Goal: Communication & Community: Answer question/provide support

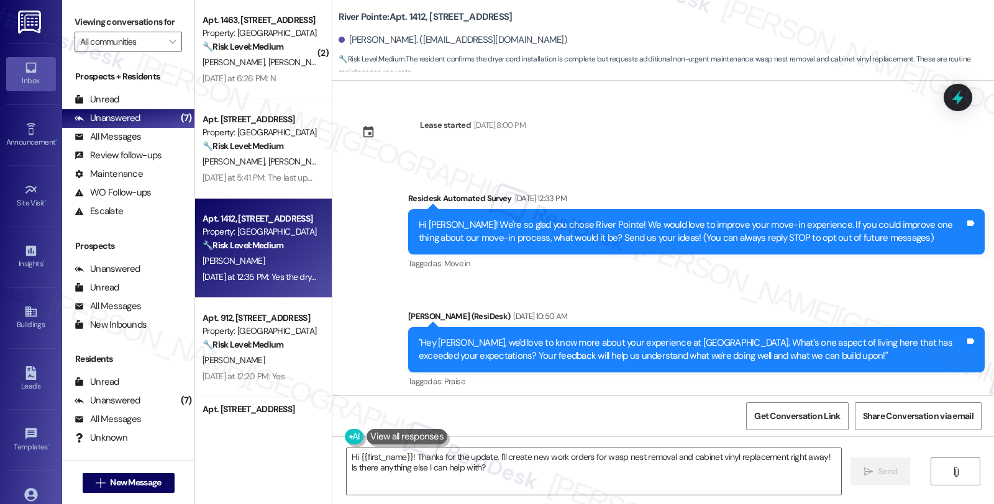
scroll to position [357, 0]
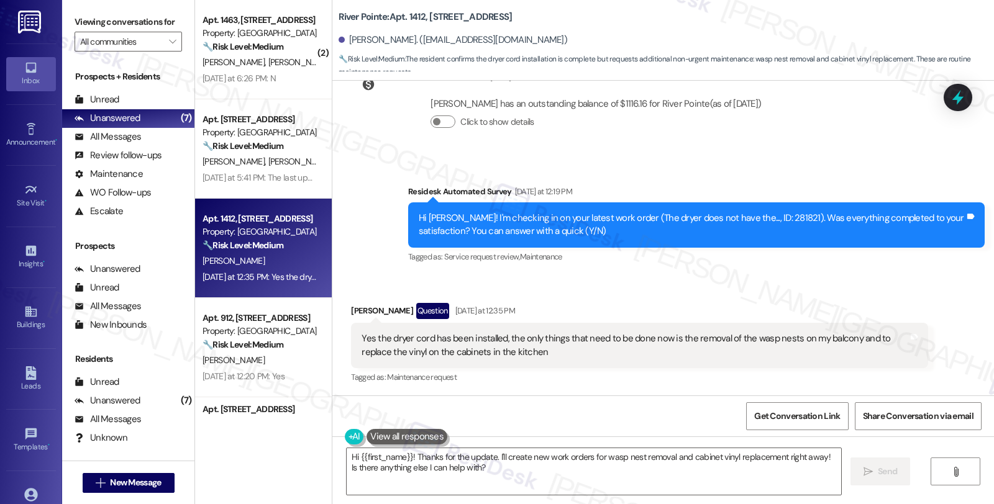
click at [581, 345] on div "Yes the dryer cord has been installed, the only things that need to be done now…" at bounding box center [634, 345] width 546 height 27
click at [538, 361] on div "Yes the dryer cord has been installed, the only things that need to be done now…" at bounding box center [639, 345] width 576 height 45
click at [525, 356] on div "Yes the dryer cord has been installed, the only things that need to be done now…" at bounding box center [634, 345] width 546 height 27
click at [630, 301] on div "Received via SMS [PERSON_NAME] Question [DATE] at 12:35 PM Yes the dryer cord h…" at bounding box center [639, 345] width 595 height 102
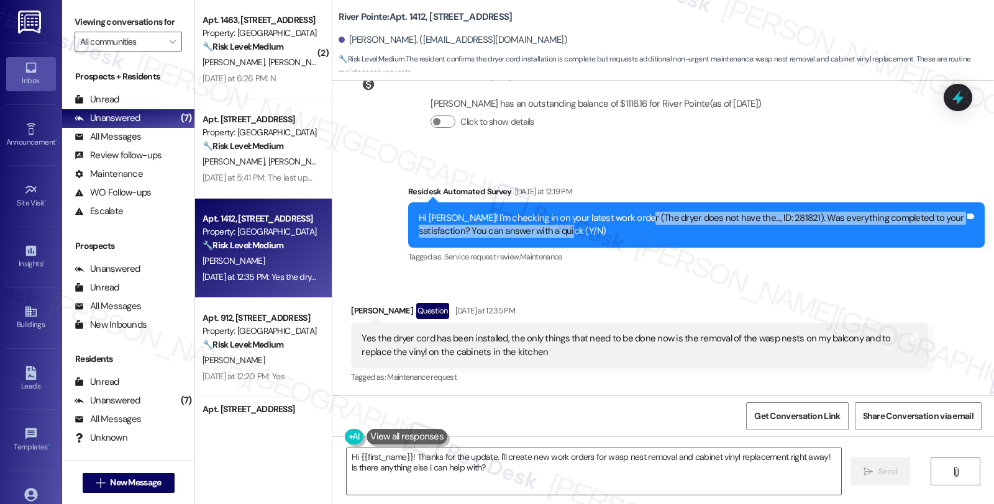
drag, startPoint x: 629, startPoint y: 220, endPoint x: 771, endPoint y: 226, distance: 143.0
click at [771, 226] on div "Hi [PERSON_NAME]! I'm checking in on your latest work order (The dryer does not…" at bounding box center [692, 225] width 546 height 27
click at [711, 232] on div "Hi [PERSON_NAME]! I'm checking in on your latest work order (The dryer does not…" at bounding box center [692, 225] width 546 height 27
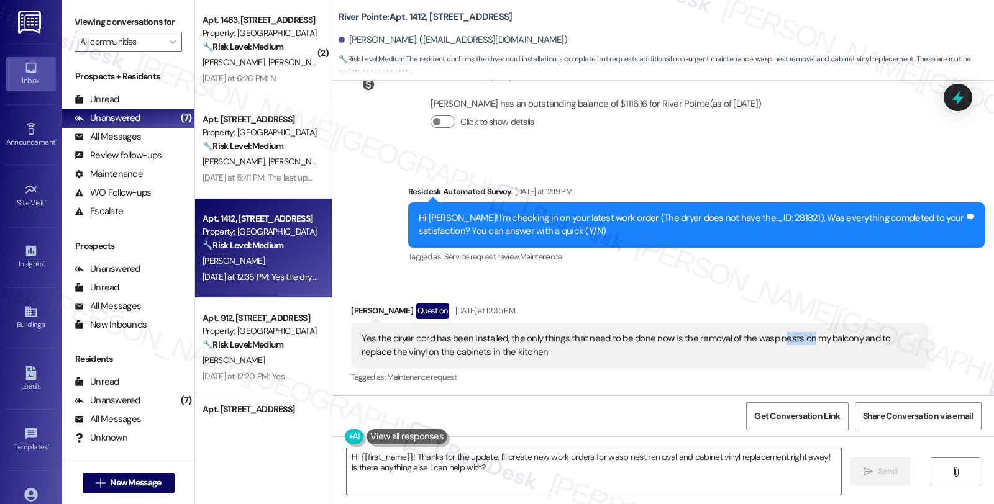
drag, startPoint x: 765, startPoint y: 338, endPoint x: 796, endPoint y: 342, distance: 31.3
click at [796, 342] on div "Yes the dryer cord has been installed, the only things that need to be done now…" at bounding box center [634, 345] width 546 height 27
click at [963, 96] on icon at bounding box center [957, 97] width 21 height 21
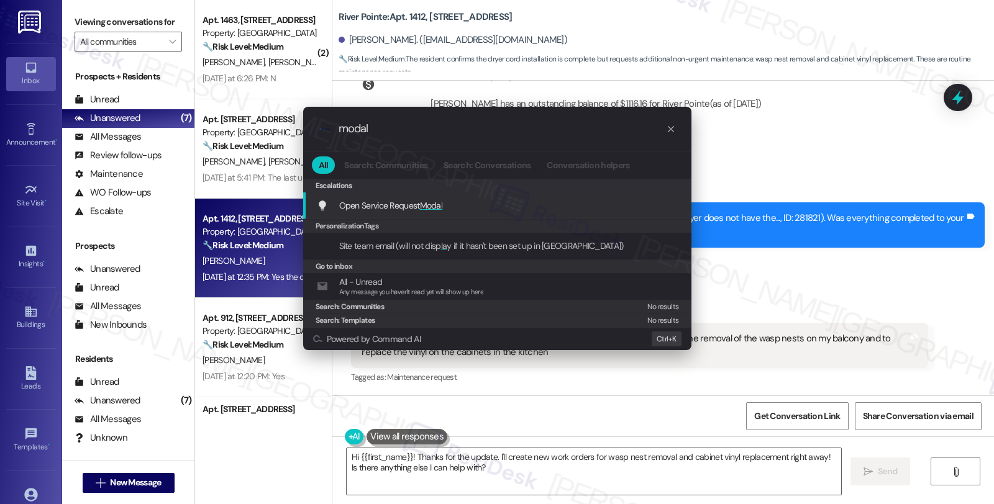
click at [456, 203] on div "Open Service Request Modal Add shortcut" at bounding box center [498, 206] width 363 height 14
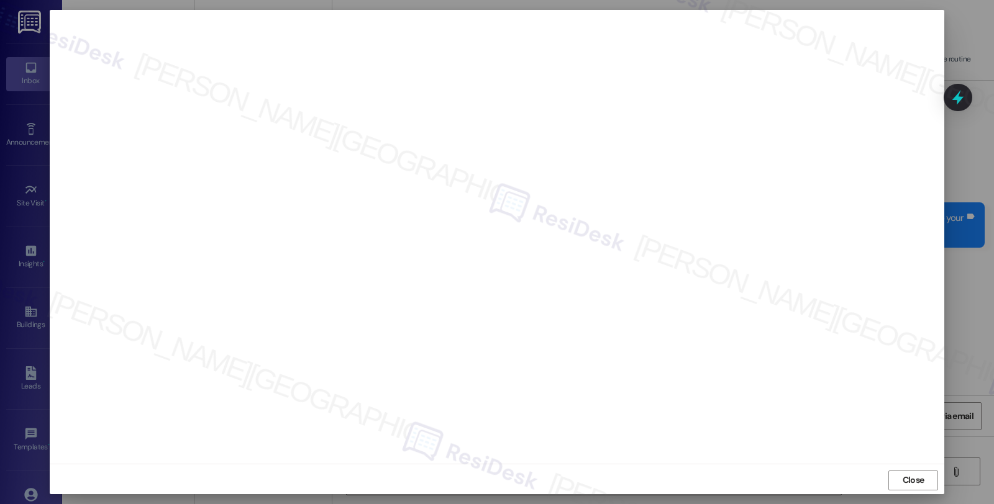
scroll to position [2, 0]
click at [915, 477] on span "Close" at bounding box center [913, 478] width 22 height 13
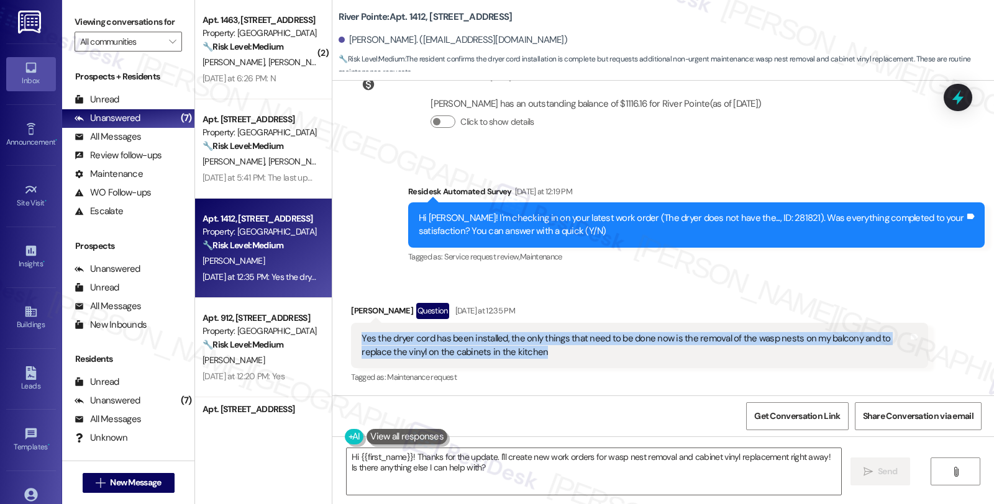
drag, startPoint x: 522, startPoint y: 351, endPoint x: 348, endPoint y: 342, distance: 174.2
click at [351, 342] on div "Yes the dryer cord has been installed, the only things that need to be done now…" at bounding box center [639, 345] width 576 height 45
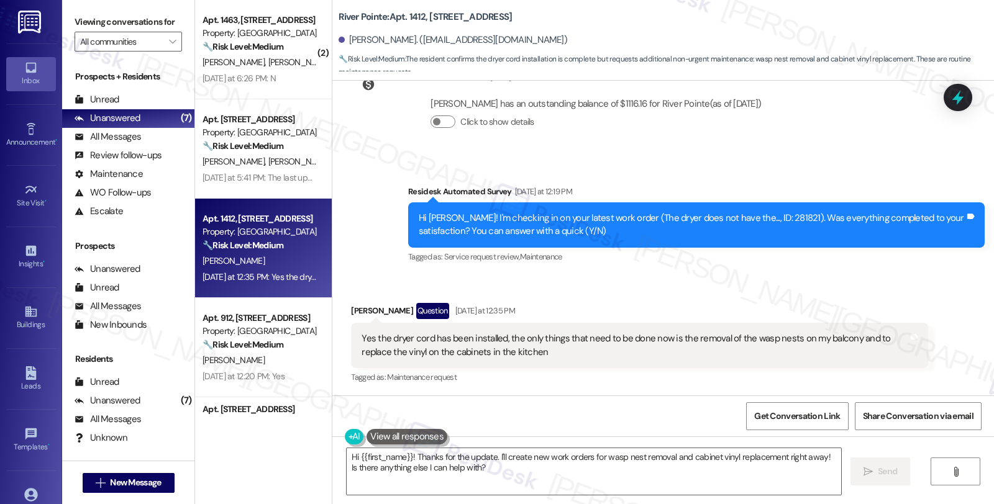
click at [709, 75] on div "River Pointe: Apt. 1412, [STREET_ADDRESS][PERSON_NAME]. ([EMAIL_ADDRESS][DOMAIN…" at bounding box center [662, 40] width 661 height 81
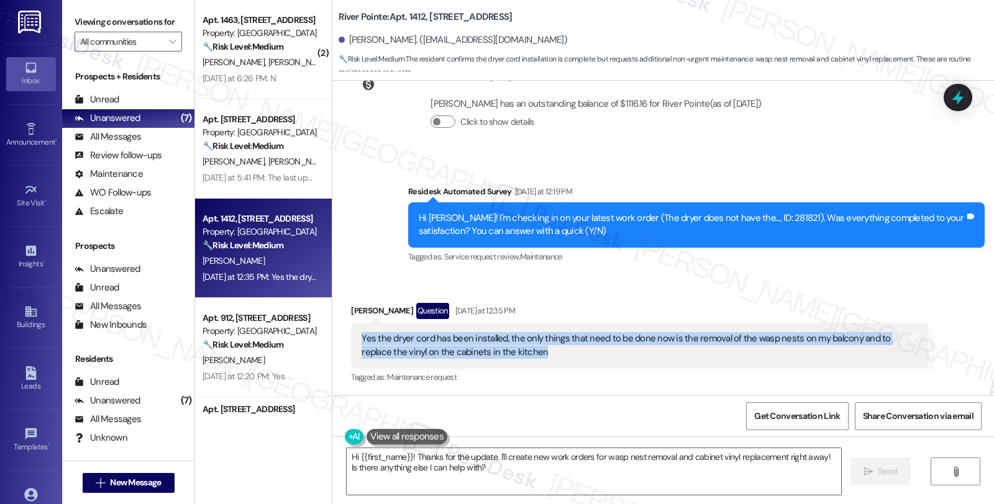
drag, startPoint x: 544, startPoint y: 355, endPoint x: 339, endPoint y: 338, distance: 205.6
click at [342, 338] on div "Received via SMS [PERSON_NAME] Question [DATE] at 12:35 PM Yes the dryer cord h…" at bounding box center [639, 345] width 595 height 102
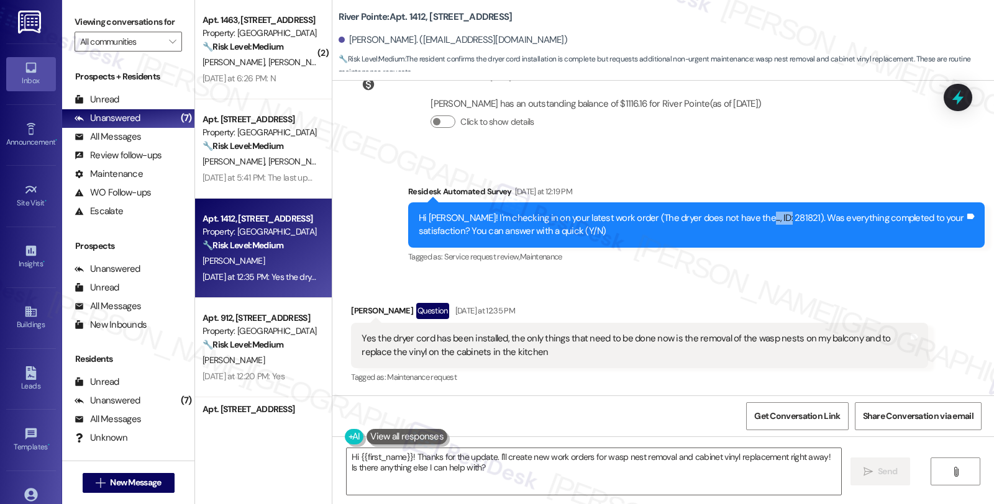
drag, startPoint x: 731, startPoint y: 214, endPoint x: 760, endPoint y: 215, distance: 29.2
click at [760, 215] on div "Hi [PERSON_NAME]! I'm checking in on your latest work order (The dryer does not…" at bounding box center [692, 225] width 546 height 27
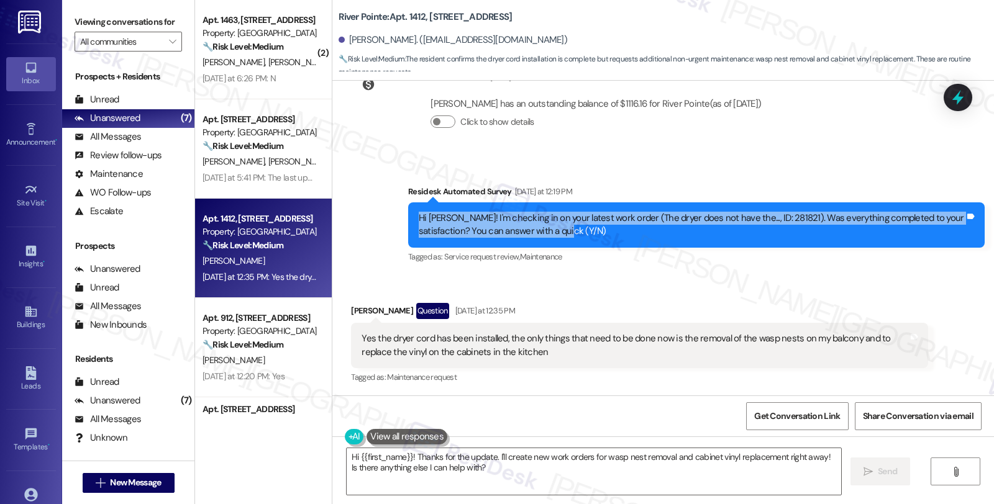
drag, startPoint x: 408, startPoint y: 216, endPoint x: 573, endPoint y: 240, distance: 166.5
click at [573, 240] on div "Hi [PERSON_NAME]! I'm checking in on your latest work order (The dryer does not…" at bounding box center [696, 224] width 576 height 45
click at [955, 98] on icon at bounding box center [957, 97] width 15 height 19
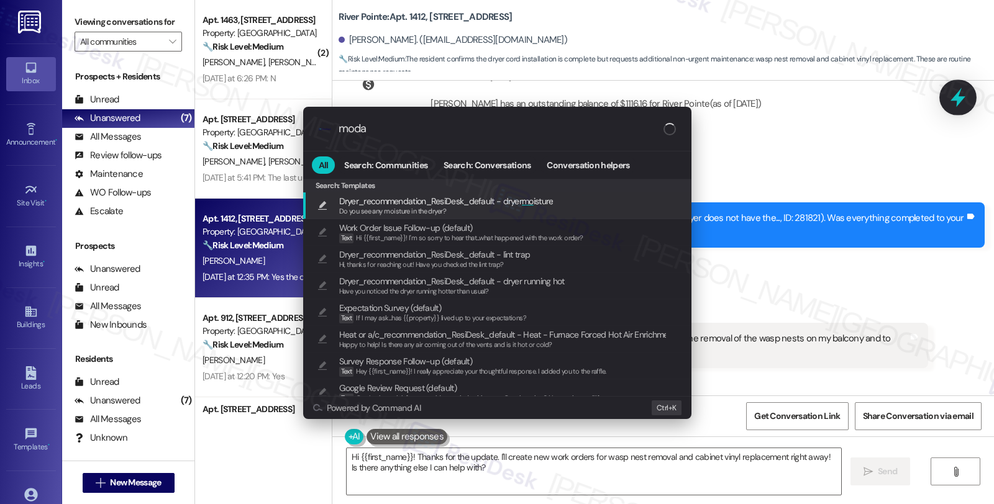
type input "modal"
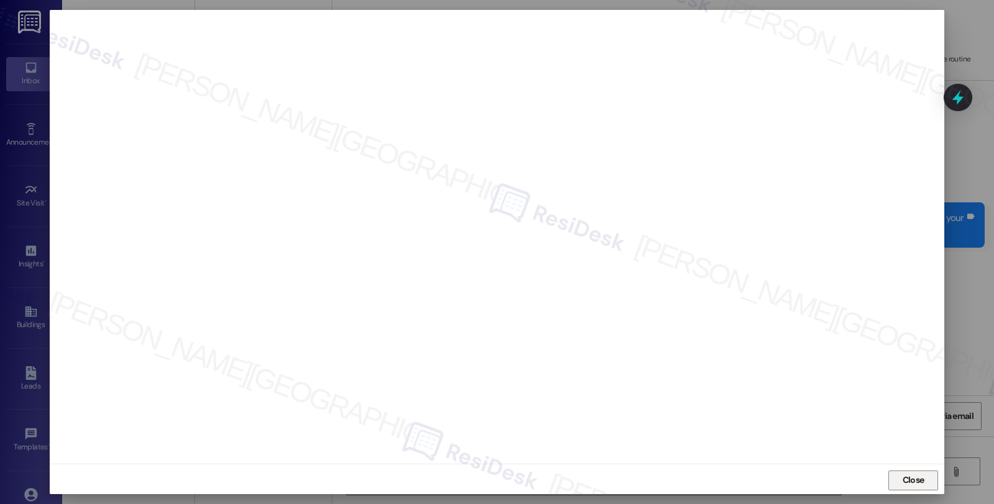
click at [903, 479] on span "Close" at bounding box center [913, 480] width 22 height 13
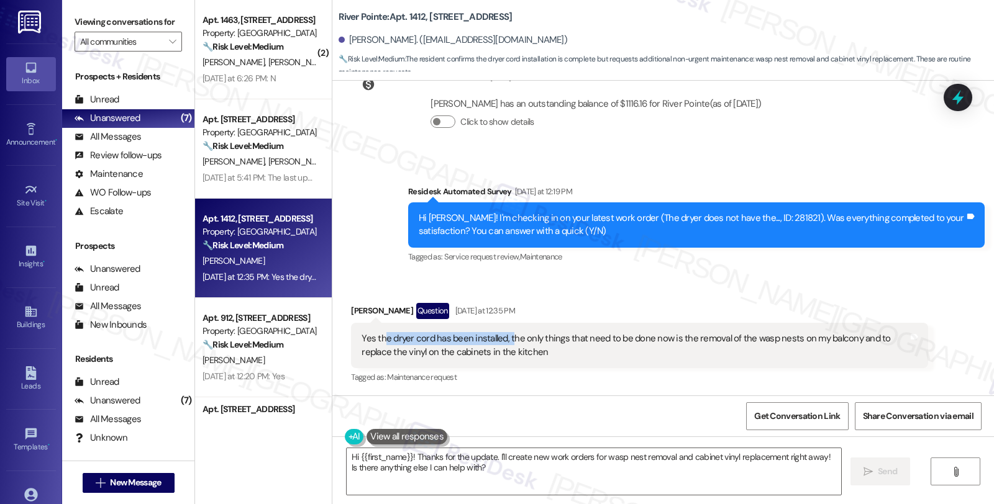
drag, startPoint x: 375, startPoint y: 338, endPoint x: 501, endPoint y: 343, distance: 126.8
click at [501, 343] on div "Yes the dryer cord has been installed, the only things that need to be done now…" at bounding box center [634, 345] width 546 height 27
drag, startPoint x: 665, startPoint y: 337, endPoint x: 783, endPoint y: 342, distance: 118.1
click at [783, 342] on div "Yes the dryer cord has been installed, the only things that need to be done now…" at bounding box center [634, 345] width 546 height 27
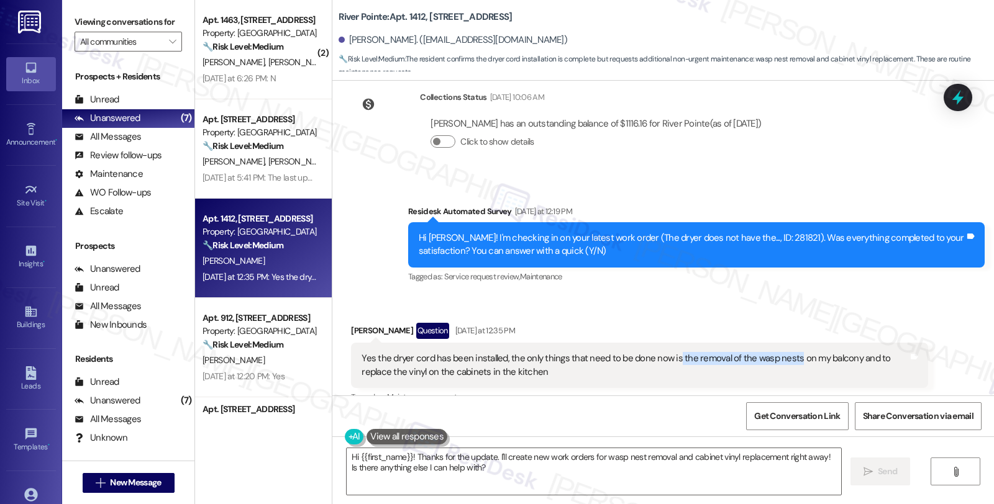
scroll to position [357, 0]
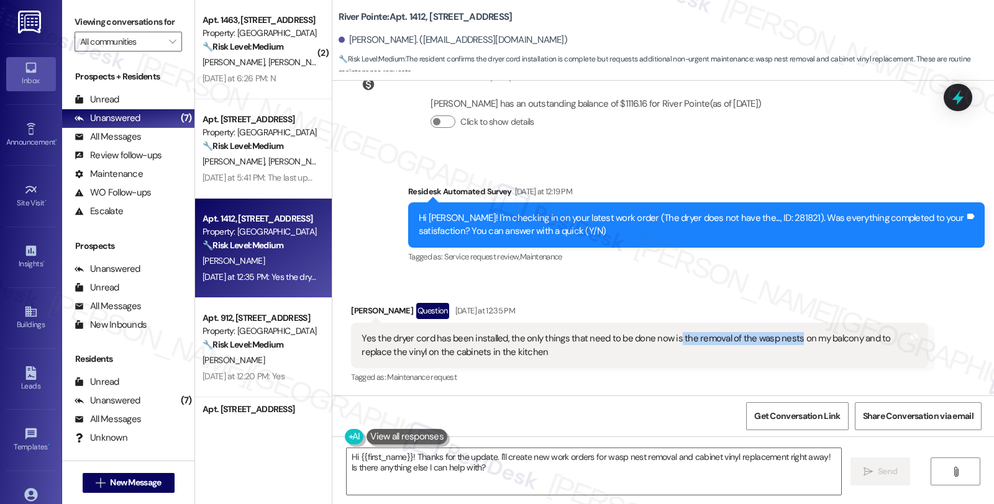
click at [755, 275] on div "Received via SMS [PERSON_NAME] Question [DATE] at 12:35 PM Yes the dryer cord h…" at bounding box center [662, 335] width 661 height 120
click at [824, 280] on div "Received via SMS [PERSON_NAME] Question [DATE] at 12:35 PM Yes the dryer cord h…" at bounding box center [662, 335] width 661 height 120
click at [879, 294] on div "Received via SMS [PERSON_NAME] Question [DATE] at 12:35 PM Yes the dryer cord h…" at bounding box center [639, 345] width 595 height 102
click at [460, 455] on textarea "Hi {{first_name}}! Thanks for the update. I'll create new work orders for wasp …" at bounding box center [594, 471] width 494 height 47
click at [525, 474] on textarea "Hi {{first_name}}! Thanks for the update. I'll create new work orders for wasp …" at bounding box center [592, 471] width 494 height 47
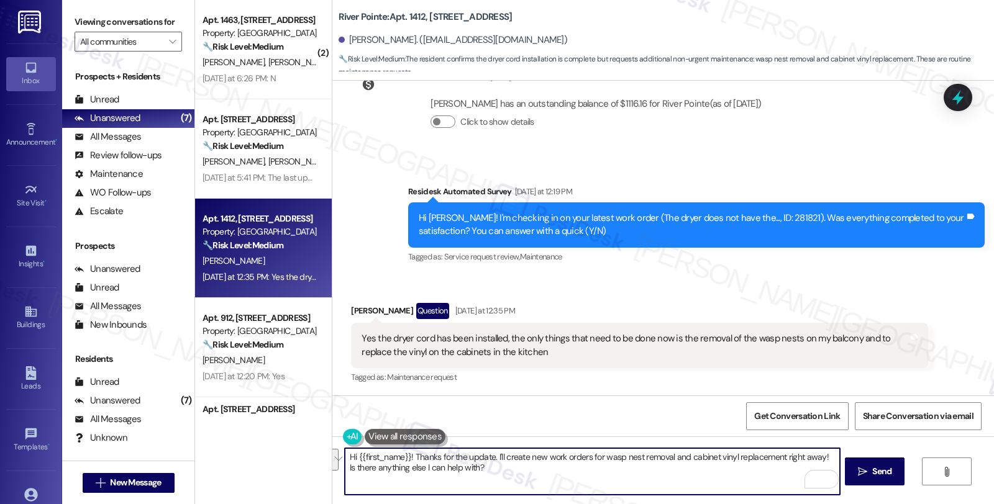
drag, startPoint x: 523, startPoint y: 471, endPoint x: 312, endPoint y: 454, distance: 211.8
click at [312, 454] on div "( 2 ) Apt. 1463, [STREET_ADDRESS] Property: River Pointe 🔧 Risk Level: Medium T…" at bounding box center [594, 252] width 799 height 504
paste textarea "[PERSON_NAME], I’m glad to hear that Work Order #281821 was completed to your s…"
click at [661, 468] on textarea "Hi [PERSON_NAME], I’m glad to hear that Work Order #281821 was completed to you…" at bounding box center [592, 471] width 494 height 47
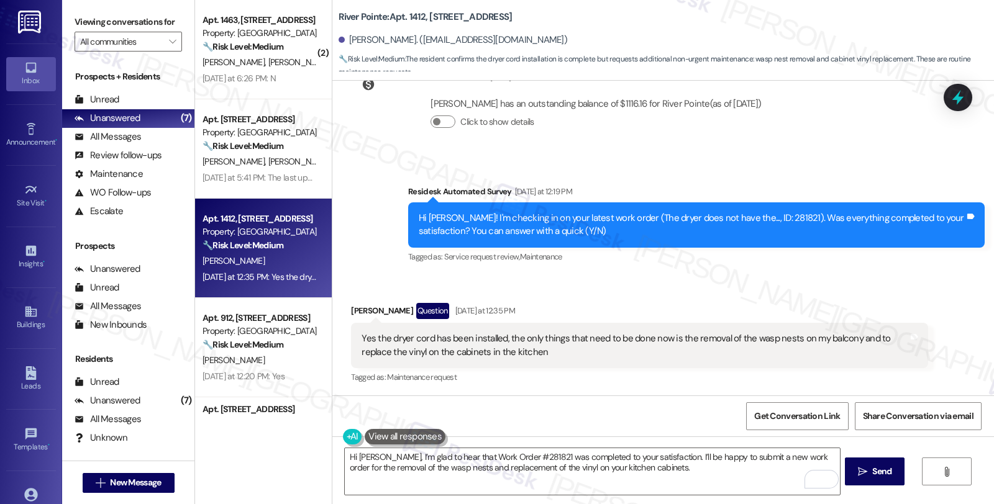
click at [555, 371] on div "Tagged as: Maintenance request Click to highlight conversations about Maintenan…" at bounding box center [639, 377] width 576 height 18
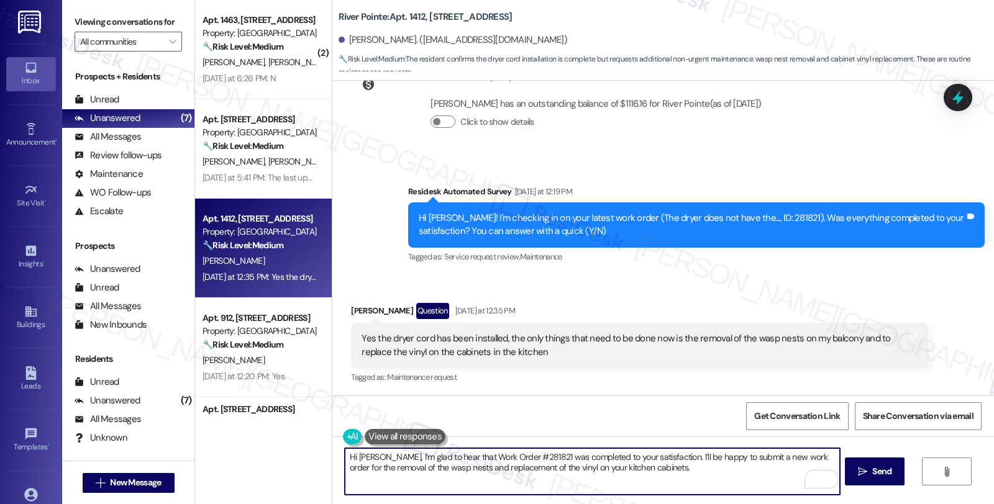
click at [444, 471] on textarea "Hi [PERSON_NAME], I’m glad to hear that Work Order #281821 was completed to you…" at bounding box center [592, 471] width 494 height 47
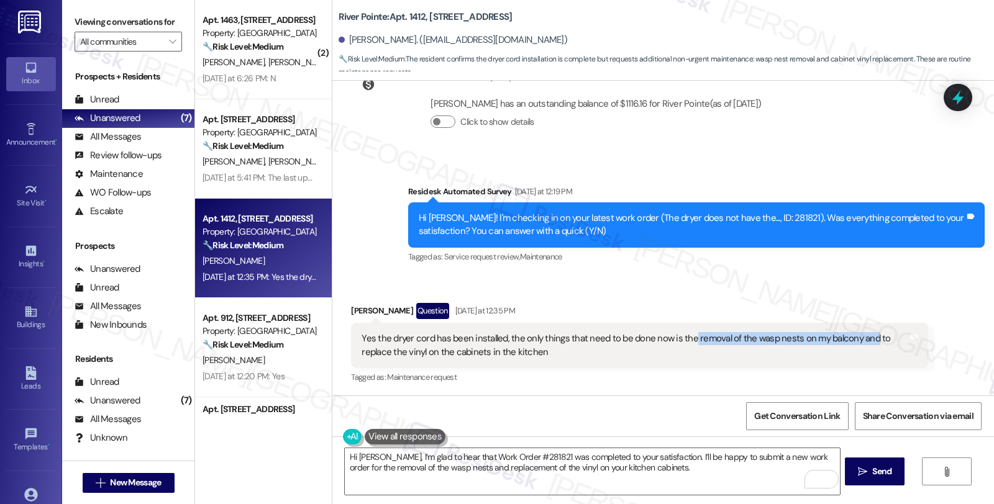
drag, startPoint x: 681, startPoint y: 339, endPoint x: 860, endPoint y: 340, distance: 179.5
click at [860, 340] on div "Yes the dryer cord has been installed, the only things that need to be done now…" at bounding box center [634, 345] width 546 height 27
click at [450, 467] on textarea "Hi [PERSON_NAME], I’m glad to hear that Work Order #281821 was completed to you…" at bounding box center [592, 471] width 494 height 47
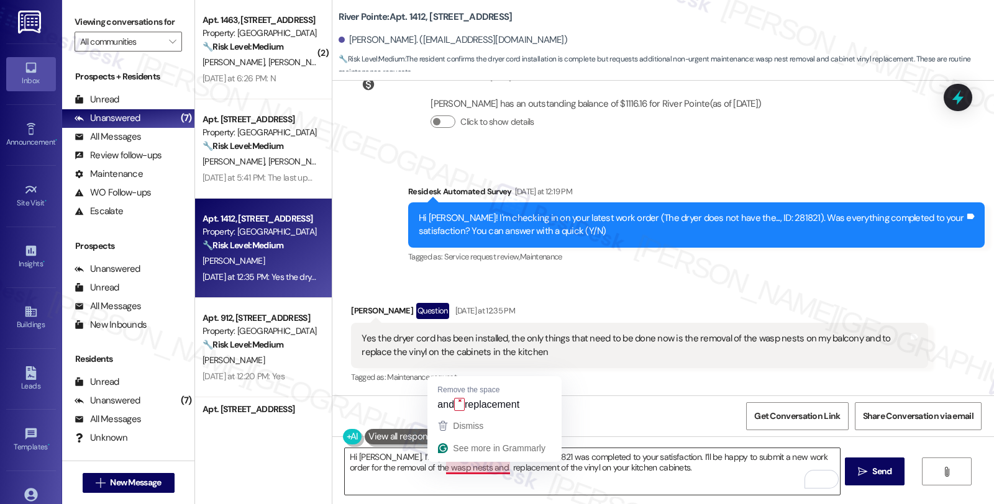
click at [454, 469] on textarea "Hi [PERSON_NAME], I’m glad to hear that Work Order #281821 was completed to you…" at bounding box center [592, 471] width 494 height 47
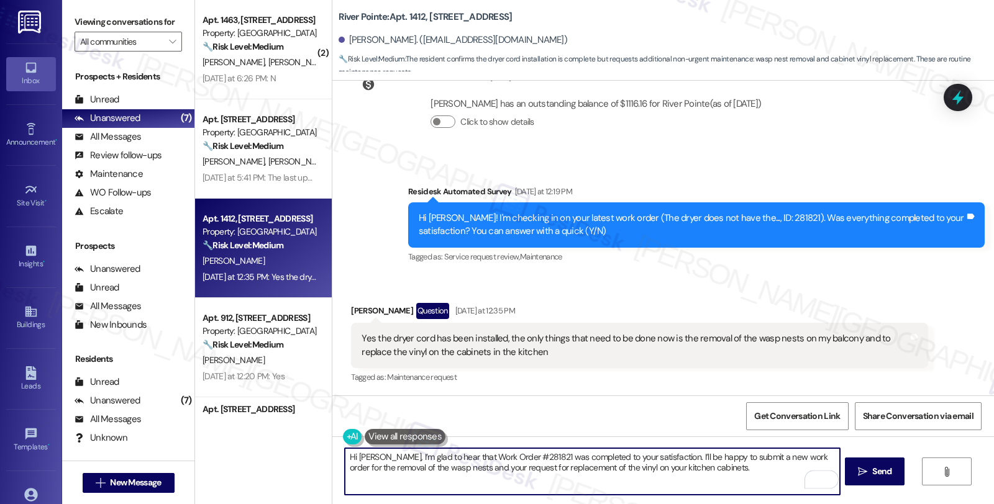
click at [524, 468] on textarea "Hi [PERSON_NAME], I’m glad to hear that Work Order #281821 was completed to you…" at bounding box center [592, 471] width 494 height 47
click at [725, 473] on textarea "Hi [PERSON_NAME], I’m glad to hear that Work Order #281821 was completed to you…" at bounding box center [592, 471] width 494 height 47
click at [720, 472] on textarea "Hi [PERSON_NAME], I’m glad to hear that Work Order #281821 was completed to you…" at bounding box center [592, 471] width 494 height 47
click at [709, 470] on textarea "Hi [PERSON_NAME], I’m glad to hear that Work Order #281821 was completed to you…" at bounding box center [592, 471] width 494 height 47
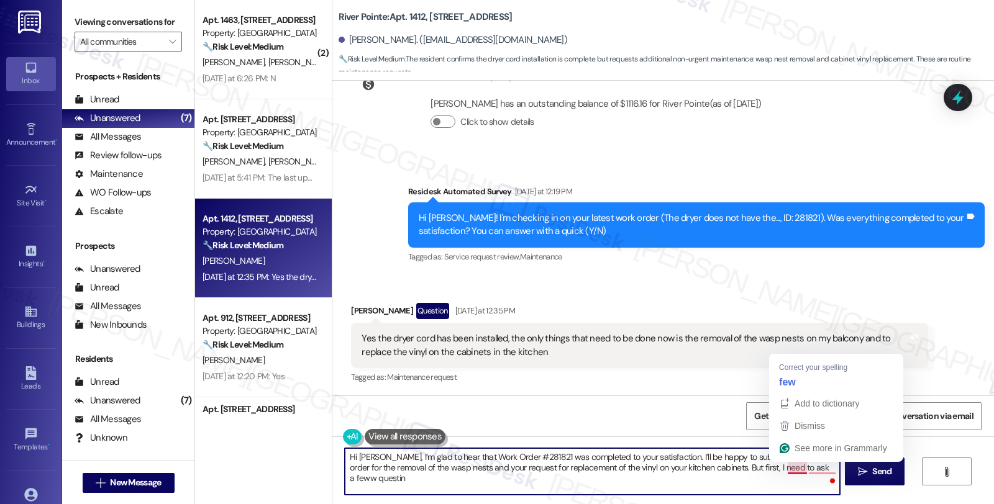
click at [791, 467] on textarea "Hi [PERSON_NAME], I’m glad to hear that Work Order #281821 was completed to you…" at bounding box center [592, 471] width 494 height 47
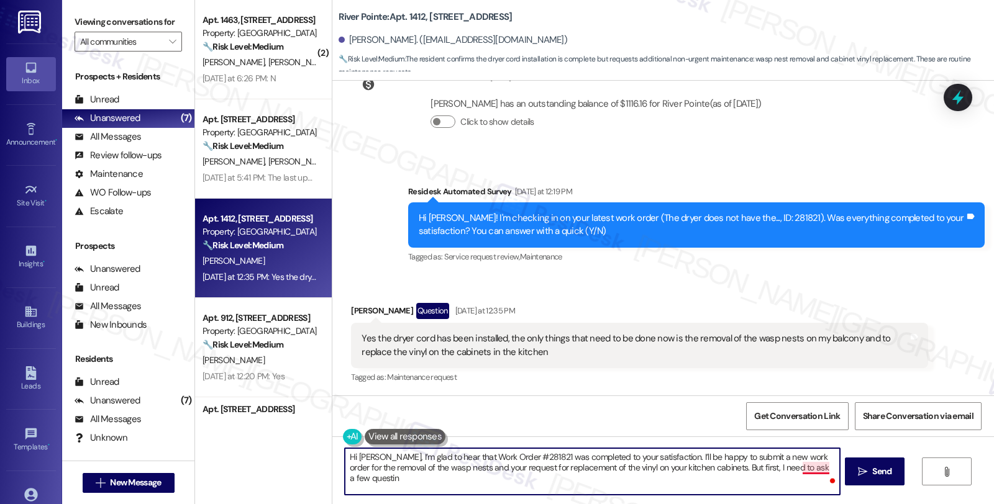
click at [814, 470] on textarea "Hi [PERSON_NAME], I’m glad to hear that Work Order #281821 was completed to you…" at bounding box center [592, 471] width 494 height 47
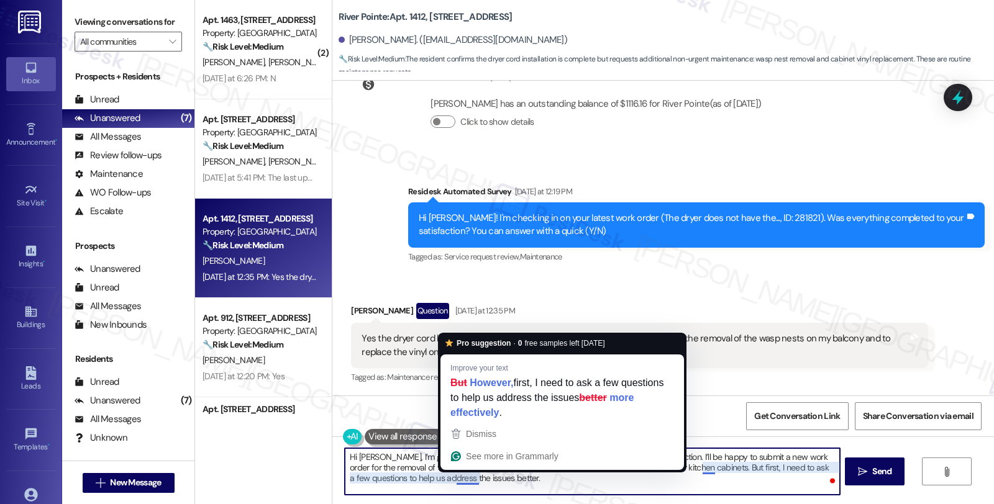
click at [504, 483] on textarea "Hi [PERSON_NAME], I’m glad to hear that Work Order #281821 was completed to you…" at bounding box center [592, 471] width 494 height 47
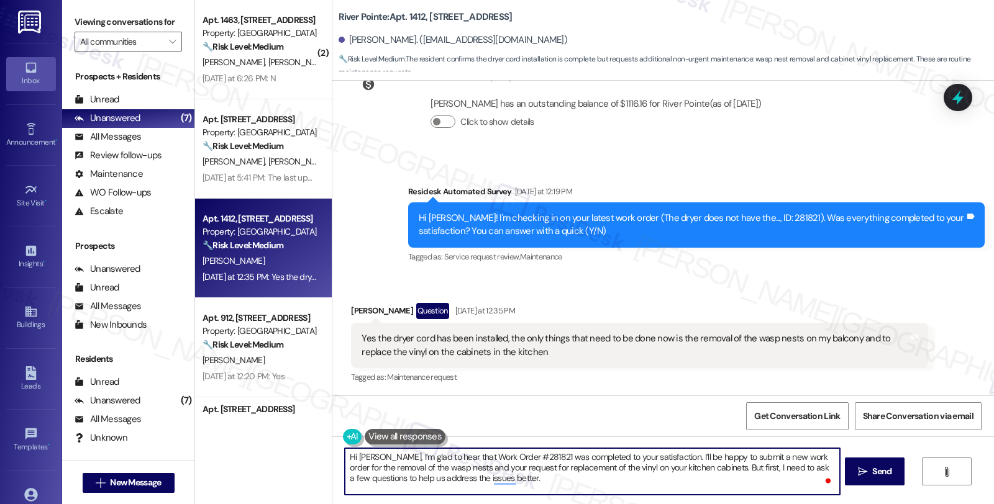
scroll to position [9, 0]
paste textarea "Could you share a bit more detail the reason you want to replace the vinyl on t…"
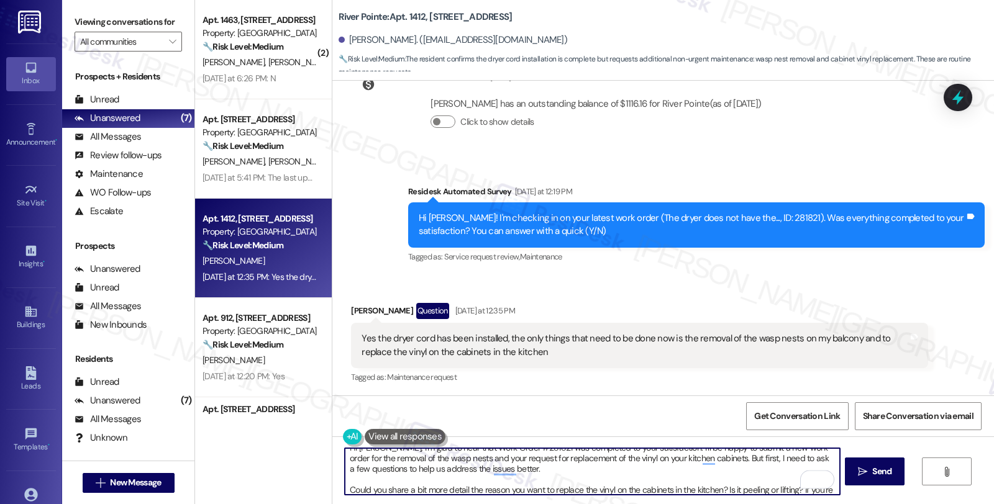
scroll to position [20, 0]
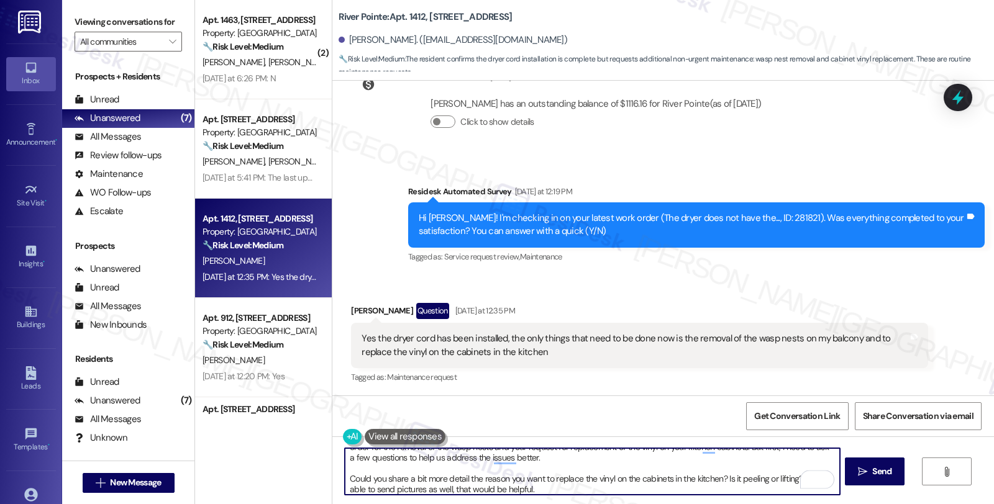
click at [552, 488] on textarea "Hi [PERSON_NAME], I’m glad to hear that Work Order #281821 was completed to you…" at bounding box center [592, 471] width 494 height 47
drag, startPoint x: 539, startPoint y: 488, endPoint x: 299, endPoint y: 475, distance: 240.1
click at [299, 475] on div "( 2 ) Apt. 1463, [STREET_ADDRESS] Property: River Pointe 🔧 Risk Level: Medium T…" at bounding box center [594, 252] width 799 height 504
paste textarea "If I may ask, have you noticed if the wasp nest is active, with wasps flying in…"
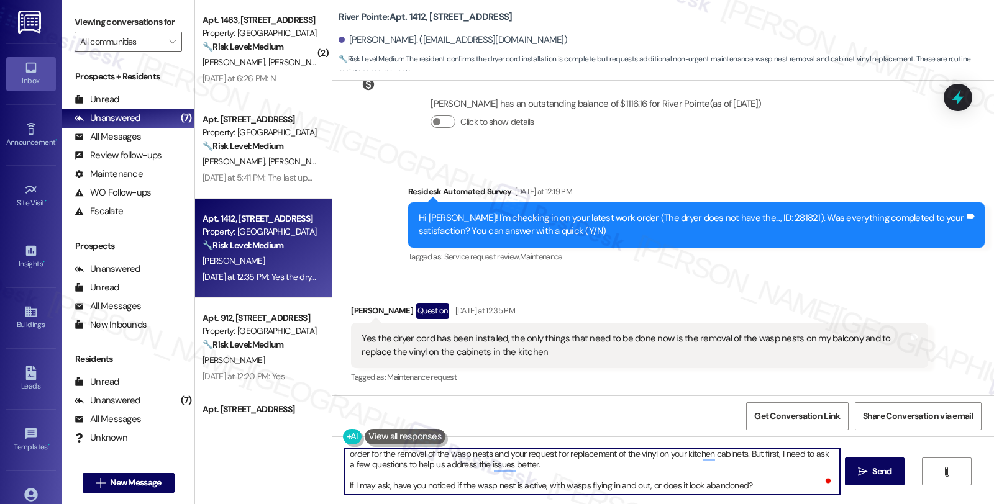
scroll to position [13, 0]
drag, startPoint x: 388, startPoint y: 486, endPoint x: 311, endPoint y: 486, distance: 76.4
click at [311, 486] on div "( 2 ) Apt. 1463, [STREET_ADDRESS] Property: River Pointe 🔧 Risk Level: Medium T…" at bounding box center [594, 252] width 799 height 504
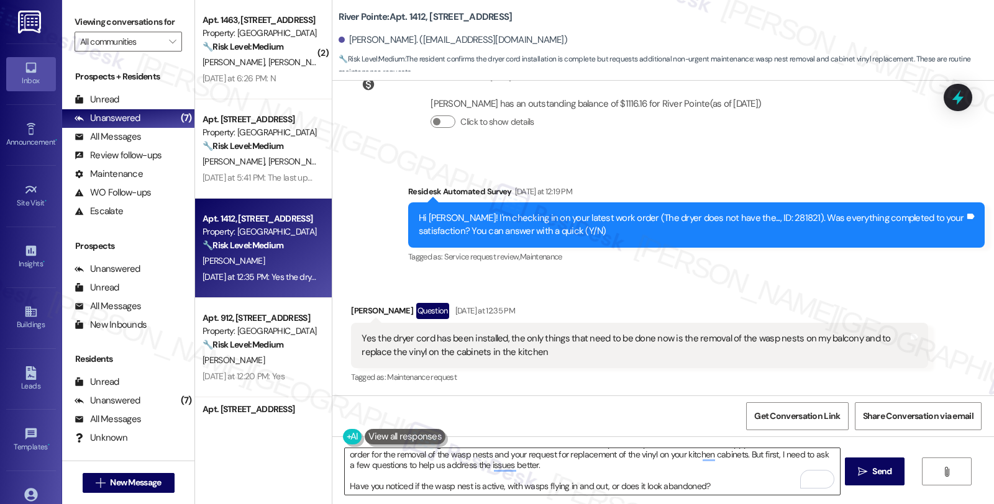
click at [714, 483] on textarea "Hi [PERSON_NAME], I’m glad to hear that Work Order #281821 was completed to you…" at bounding box center [592, 471] width 494 height 47
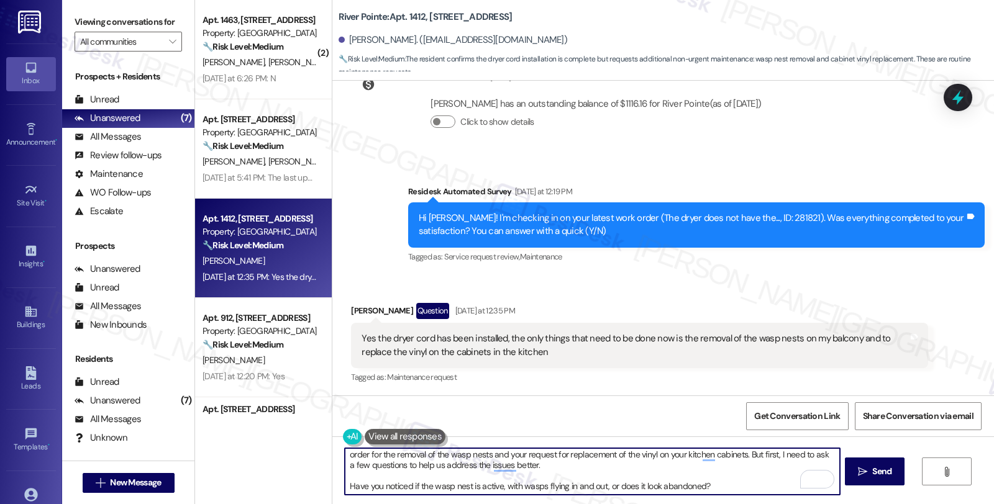
paste textarea "can you let us know exactly where in the balcony the nest is located?"
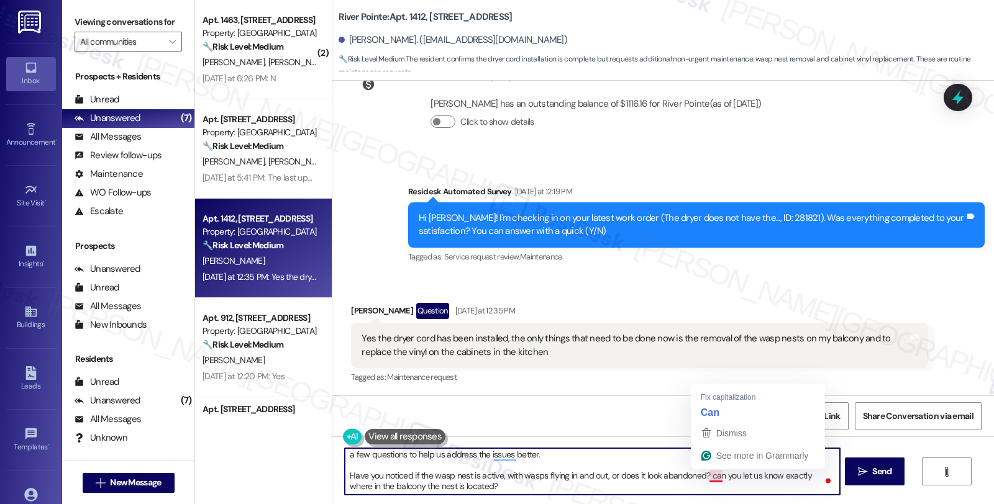
click at [703, 475] on textarea "Hi [PERSON_NAME], I’m glad to hear that Work Order #281821 was completed to you…" at bounding box center [592, 471] width 494 height 47
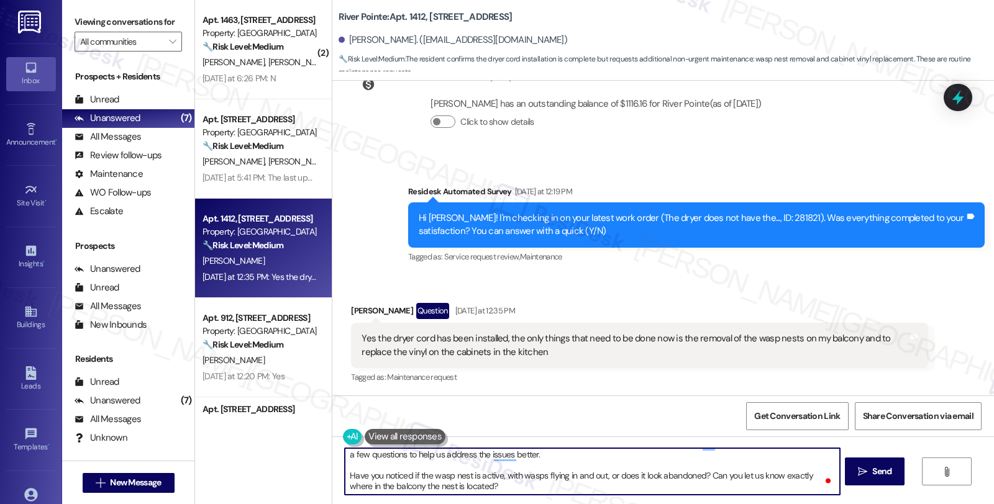
click at [525, 488] on textarea "Hi [PERSON_NAME], I’m glad to hear that Work Order #281821 was completed to you…" at bounding box center [592, 471] width 494 height 47
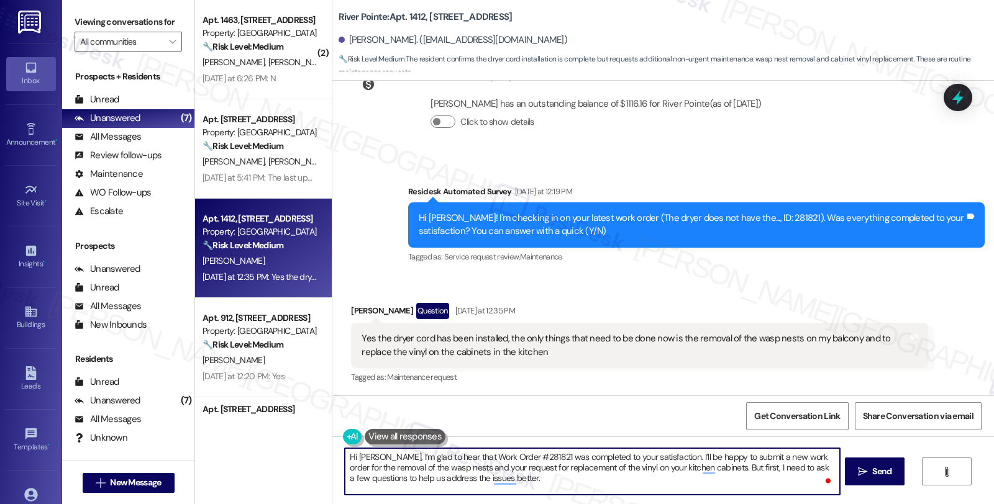
click at [457, 460] on textarea "Hi [PERSON_NAME], I’m glad to hear that Work Order #281821 was completed to you…" at bounding box center [592, 471] width 494 height 47
click at [471, 456] on textarea "Hi [PERSON_NAME], I’m glad to hear that work Order #281821 was completed to you…" at bounding box center [592, 471] width 494 height 47
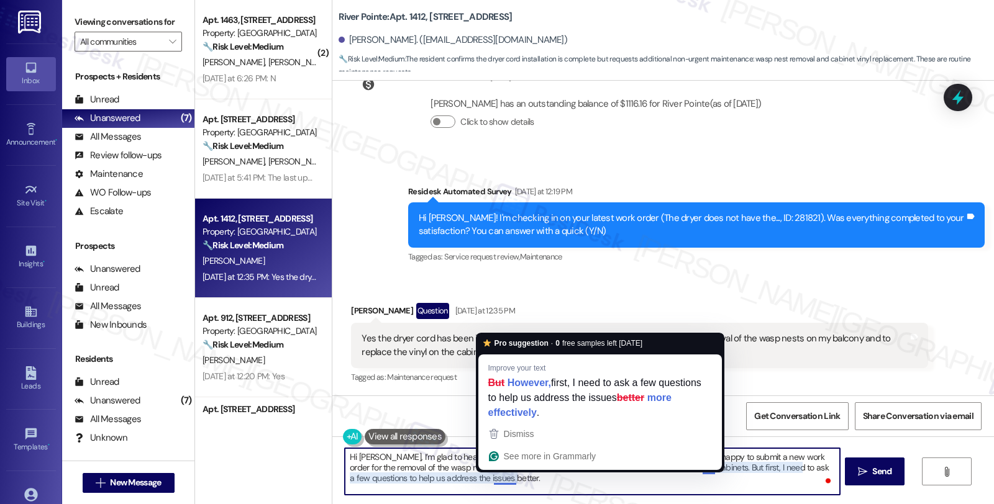
click at [814, 245] on div "Hi [PERSON_NAME]! I'm checking in on your latest work order (The dryer does not…" at bounding box center [696, 224] width 576 height 45
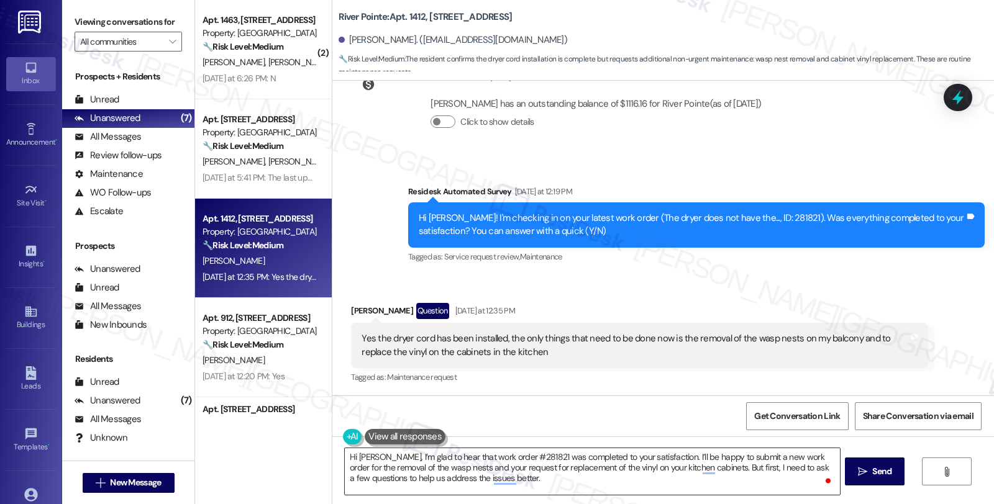
click at [644, 455] on textarea "Hi [PERSON_NAME], I’m glad to hear that work order #281821 was completed to you…" at bounding box center [592, 471] width 494 height 47
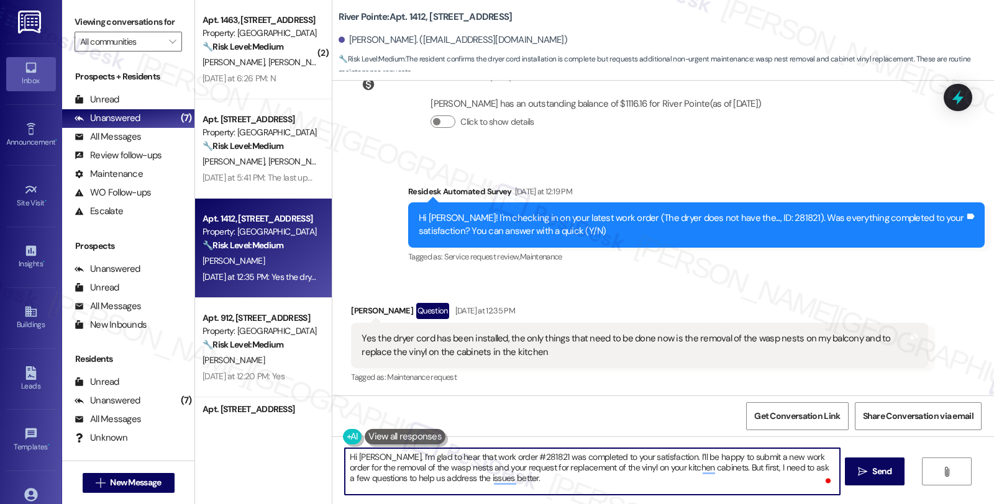
click at [650, 455] on textarea "Hi [PERSON_NAME], I’m glad to hear that work order #281821 was completed to you…" at bounding box center [592, 471] width 494 height 47
paste textarea "sorry to hear about the wasp nests and cabinet."
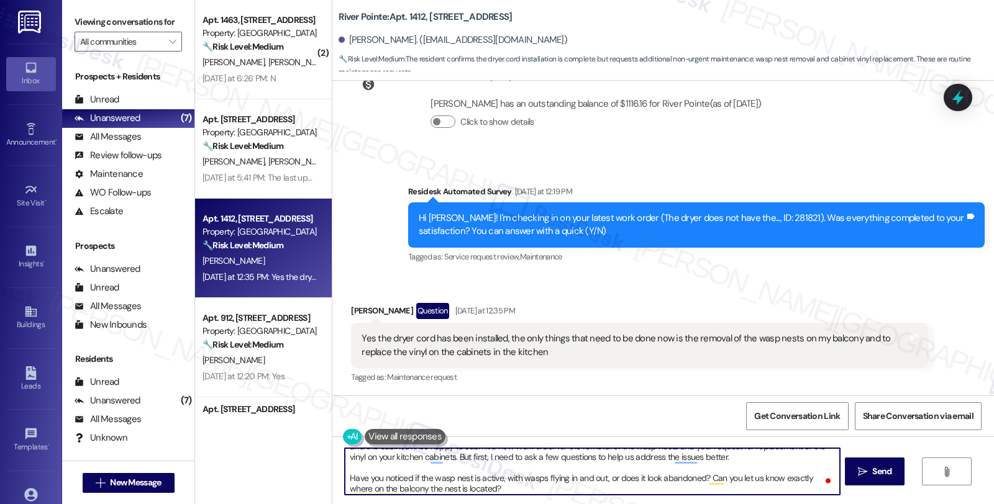
scroll to position [24, 0]
click at [497, 489] on textarea "Hi [PERSON_NAME], I’m glad to hear that work order #281821 was completed to you…" at bounding box center [592, 471] width 494 height 47
click at [599, 479] on textarea "Hi [PERSON_NAME], I’m glad to hear that work order #281821 was completed to you…" at bounding box center [592, 471] width 494 height 47
click at [621, 481] on textarea "Hi [PERSON_NAME], I’m glad to hear that work order #281821 was completed to you…" at bounding box center [592, 471] width 494 height 47
type textarea "Hi [PERSON_NAME], I’m glad to hear that work order #281821 was completed to you…"
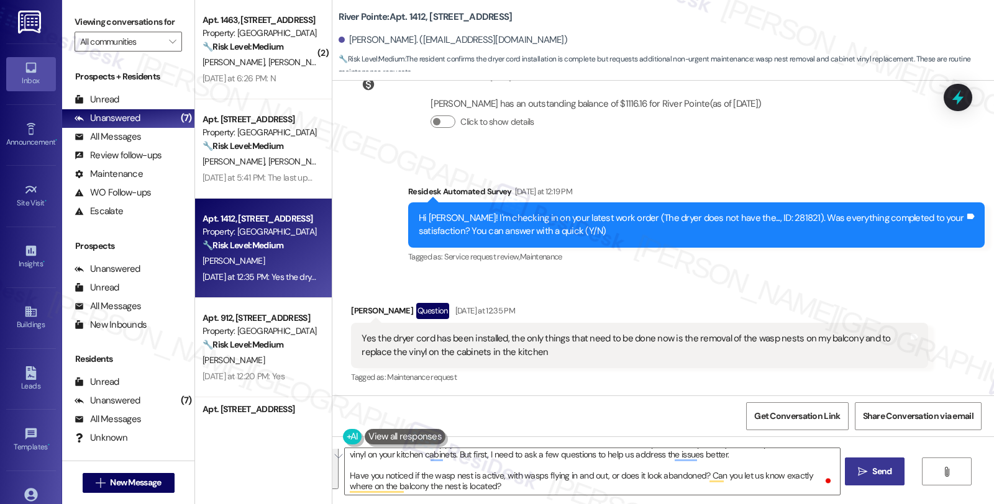
click at [884, 470] on span "Send" at bounding box center [881, 471] width 19 height 13
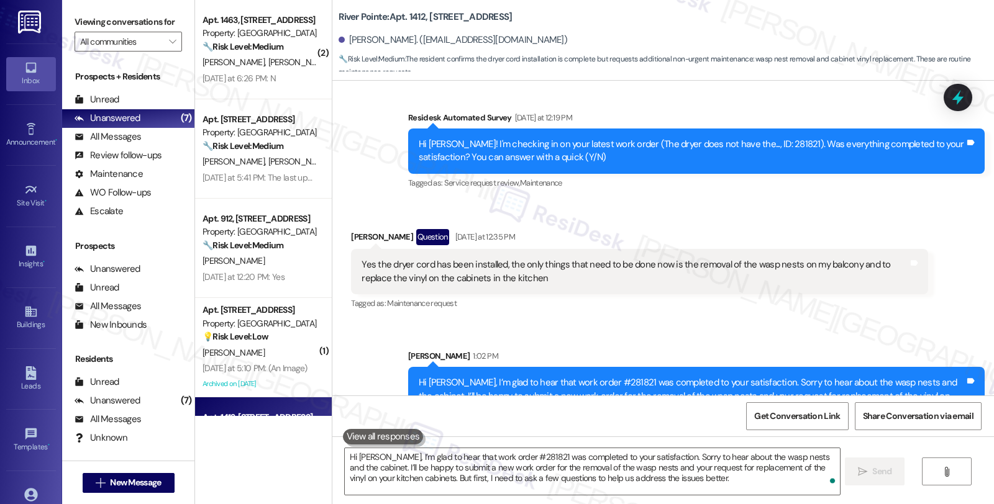
scroll to position [511, 0]
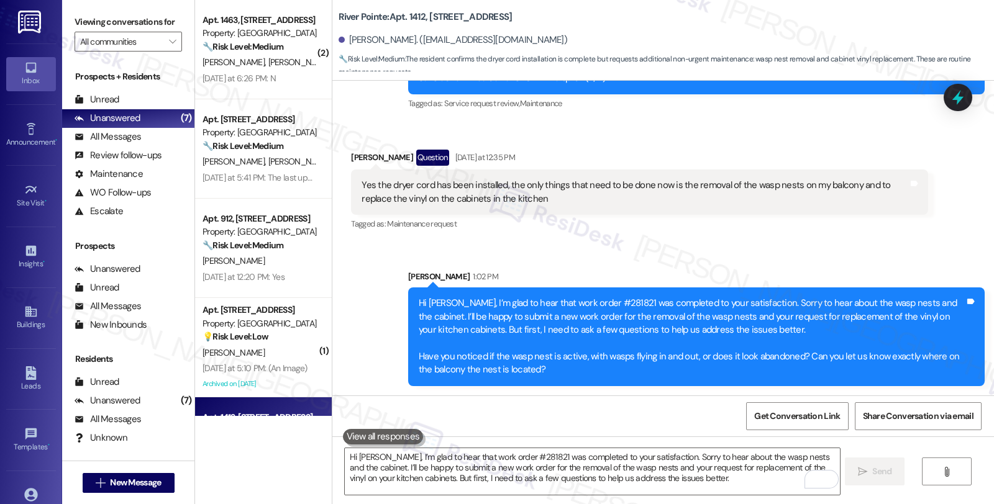
click at [670, 316] on div "Hi [PERSON_NAME], I’m glad to hear that work order #281821 was completed to you…" at bounding box center [692, 337] width 546 height 80
